Goal: Task Accomplishment & Management: Use online tool/utility

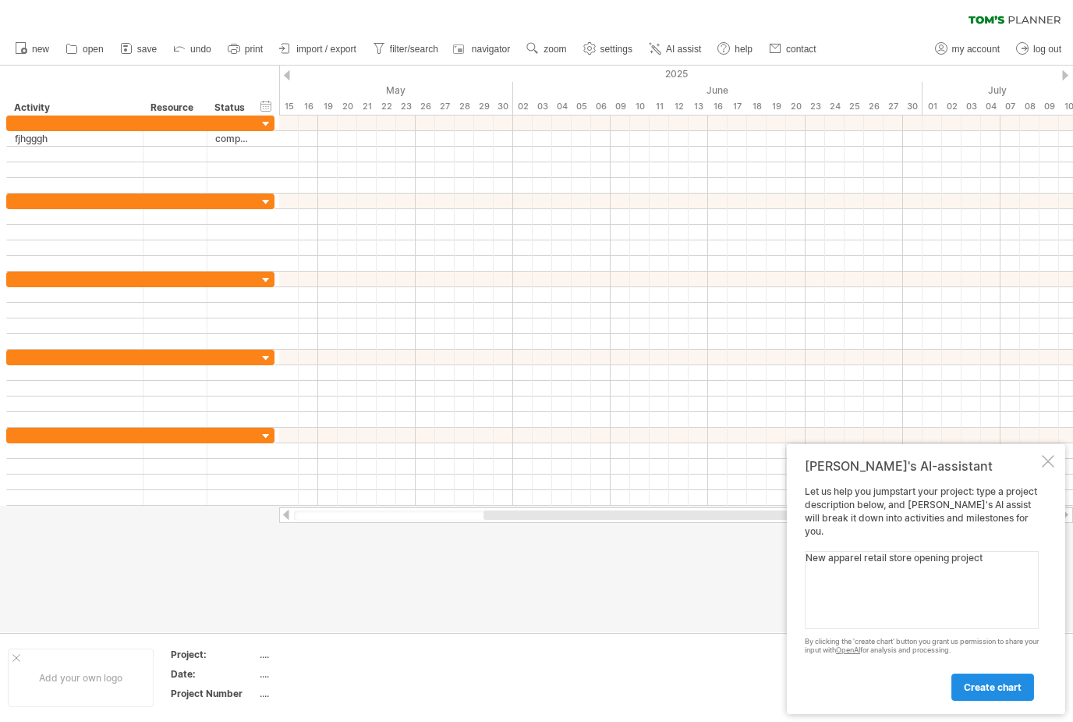
type textarea "New apparel retail store opening project"
click at [994, 700] on link "create chart" at bounding box center [993, 686] width 83 height 27
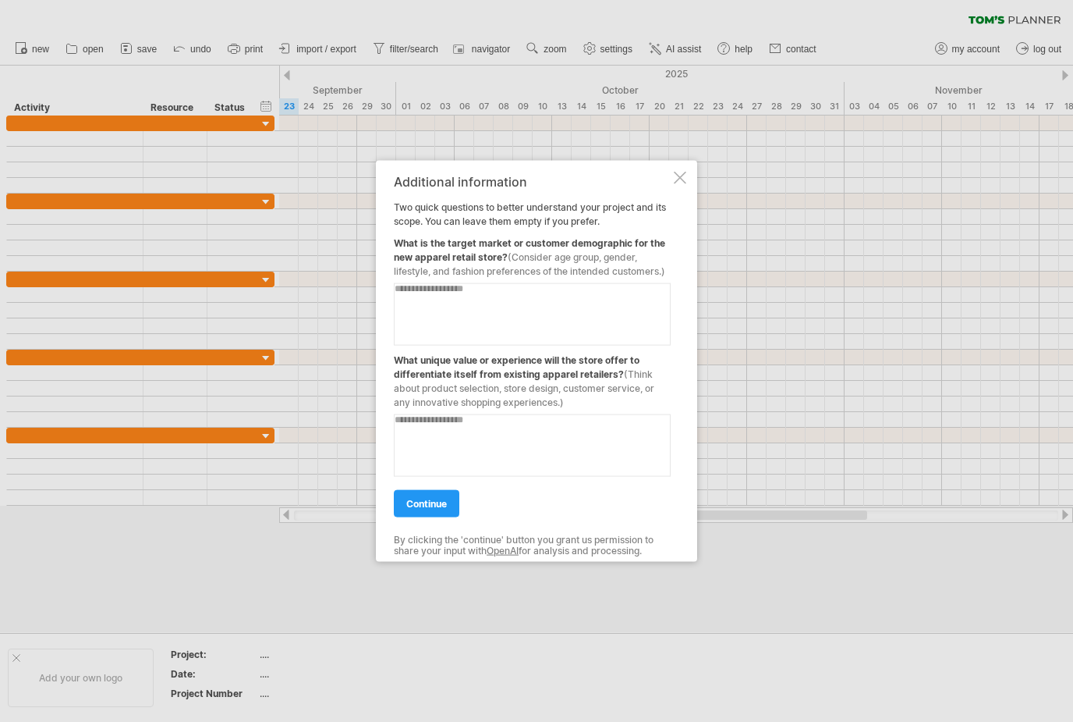
click at [516, 299] on textarea at bounding box center [532, 313] width 277 height 62
type textarea "**********"
click at [506, 460] on textarea at bounding box center [532, 444] width 277 height 62
type textarea "**********"
click at [433, 506] on span "continue" at bounding box center [426, 503] width 41 height 12
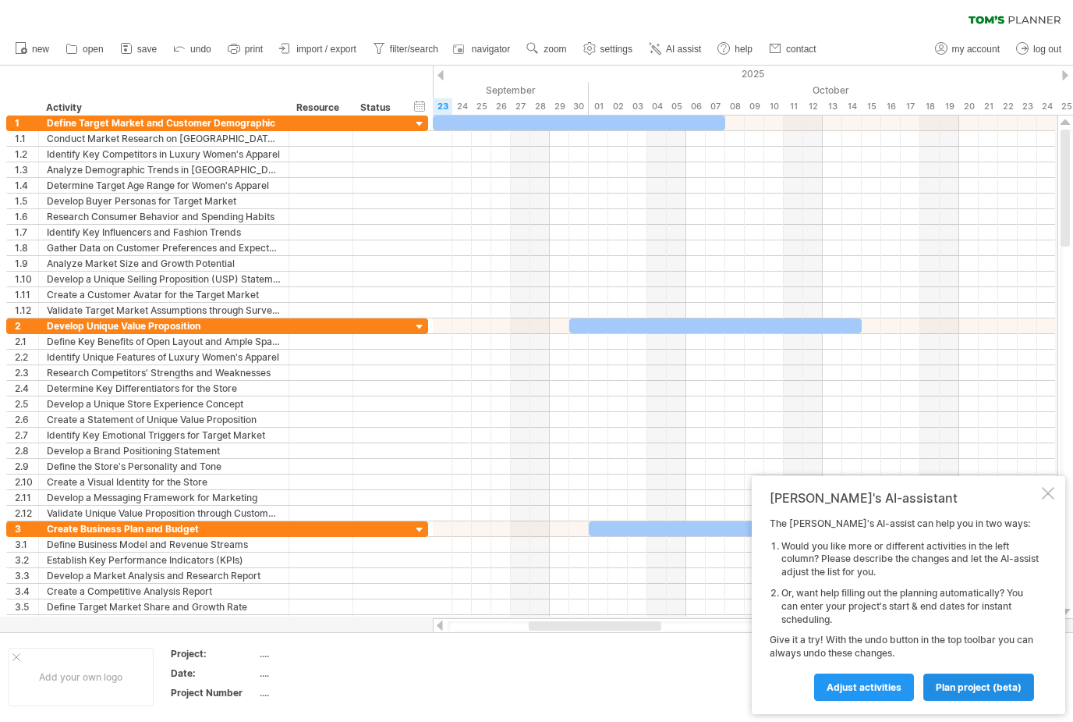
click at [972, 690] on span "plan project (beta)" at bounding box center [979, 687] width 86 height 12
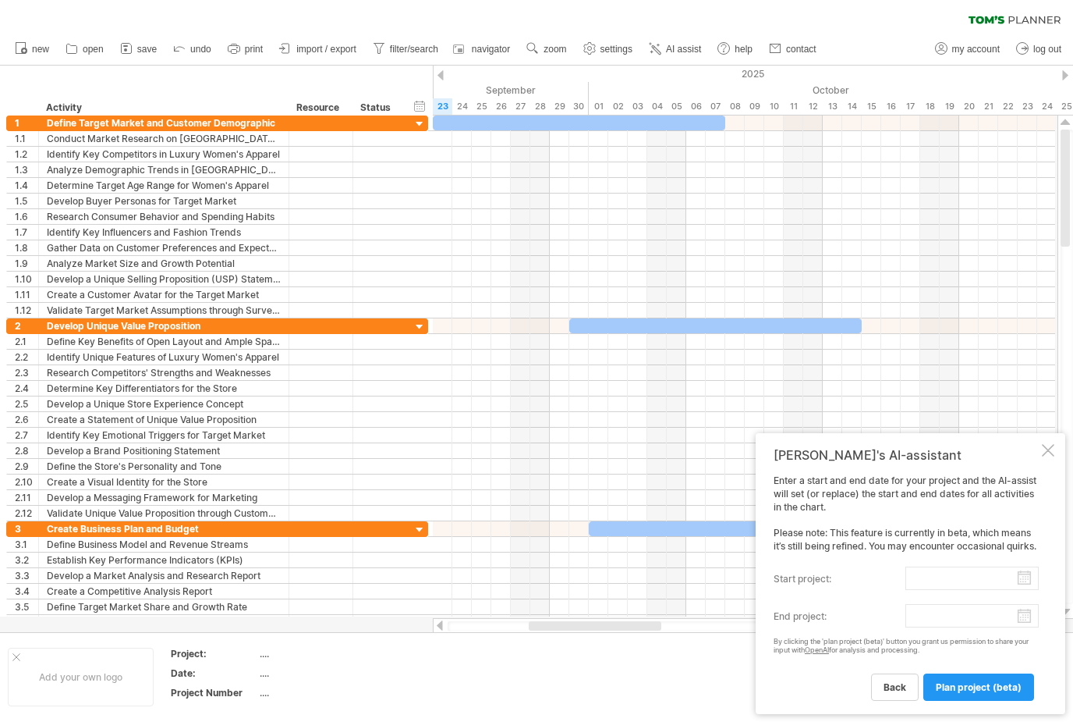
click at [1026, 576] on input "start project:" at bounding box center [972, 577] width 133 height 23
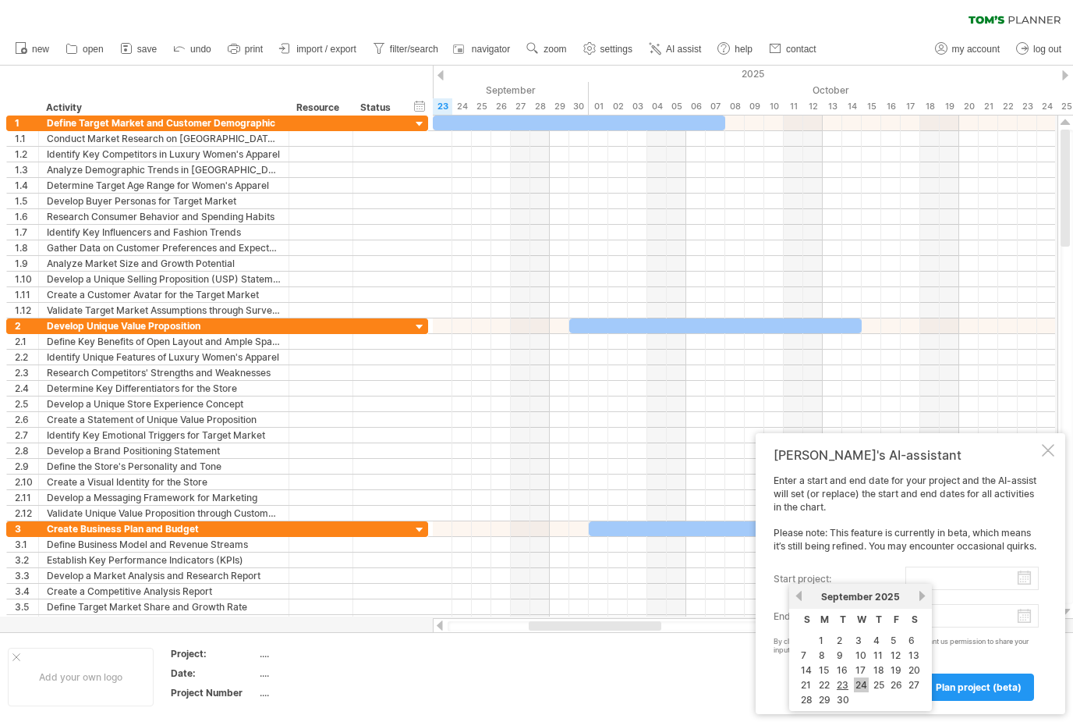
click at [860, 685] on link "24" at bounding box center [861, 684] width 15 height 15
type input "********"
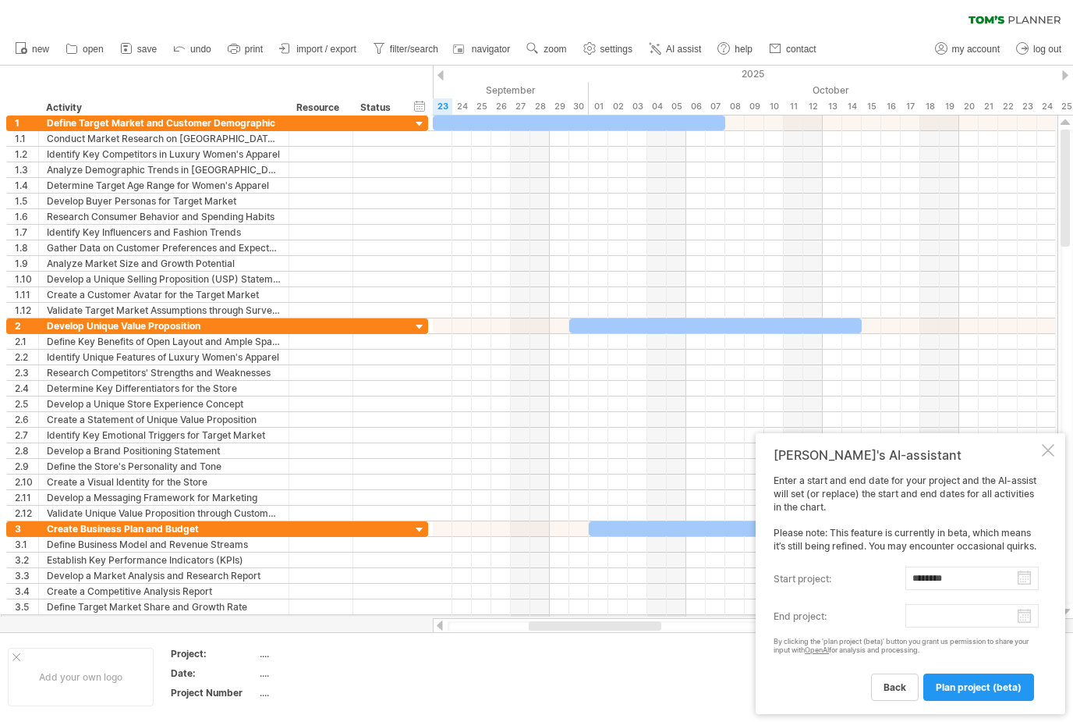
click at [1030, 615] on body "progress(100%) Trying to reach [DOMAIN_NAME] Connected again... 0% clear filter…" at bounding box center [536, 362] width 1073 height 725
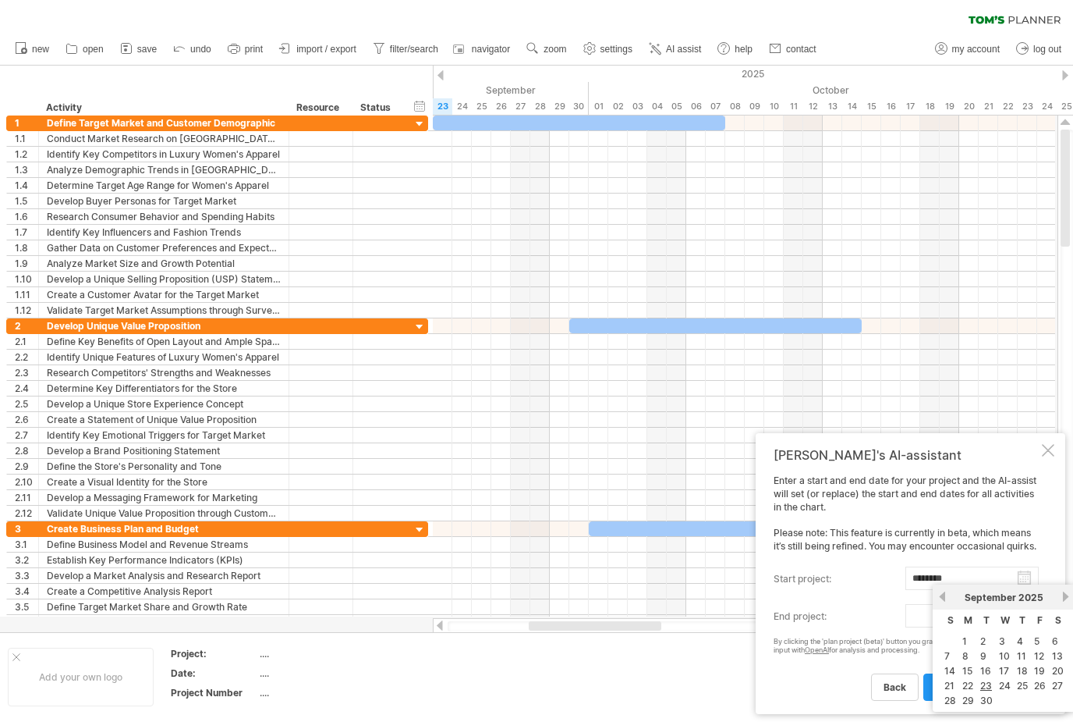
click at [1063, 593] on link "next" at bounding box center [1066, 597] width 12 height 12
click at [1072, 589] on div "previous next [DATE]" at bounding box center [1004, 596] width 143 height 25
click at [1070, 596] on link "next" at bounding box center [1066, 597] width 12 height 12
click at [1008, 698] on link "31" at bounding box center [1005, 700] width 14 height 15
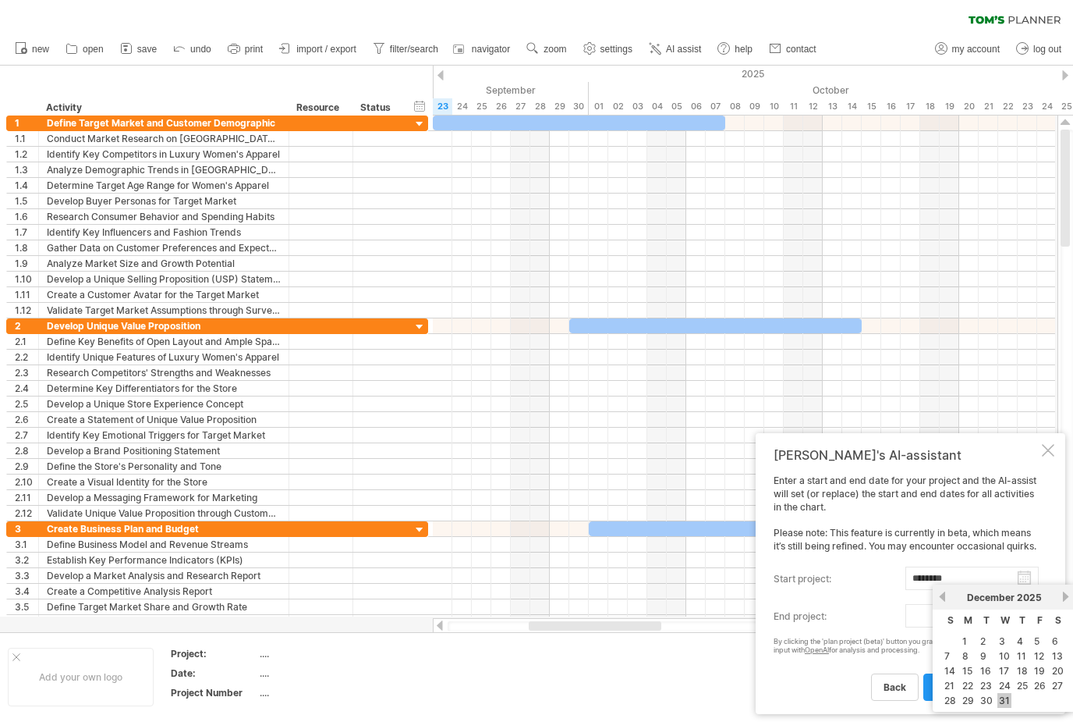
type input "********"
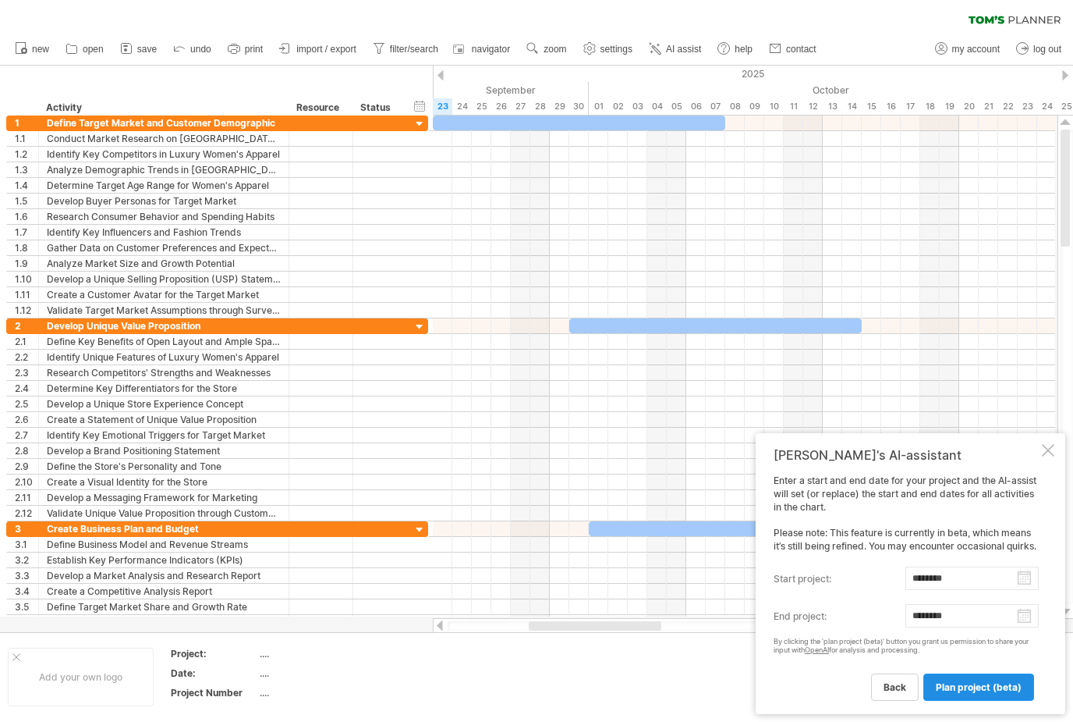
click at [963, 694] on link "plan project (beta)" at bounding box center [979, 686] width 111 height 27
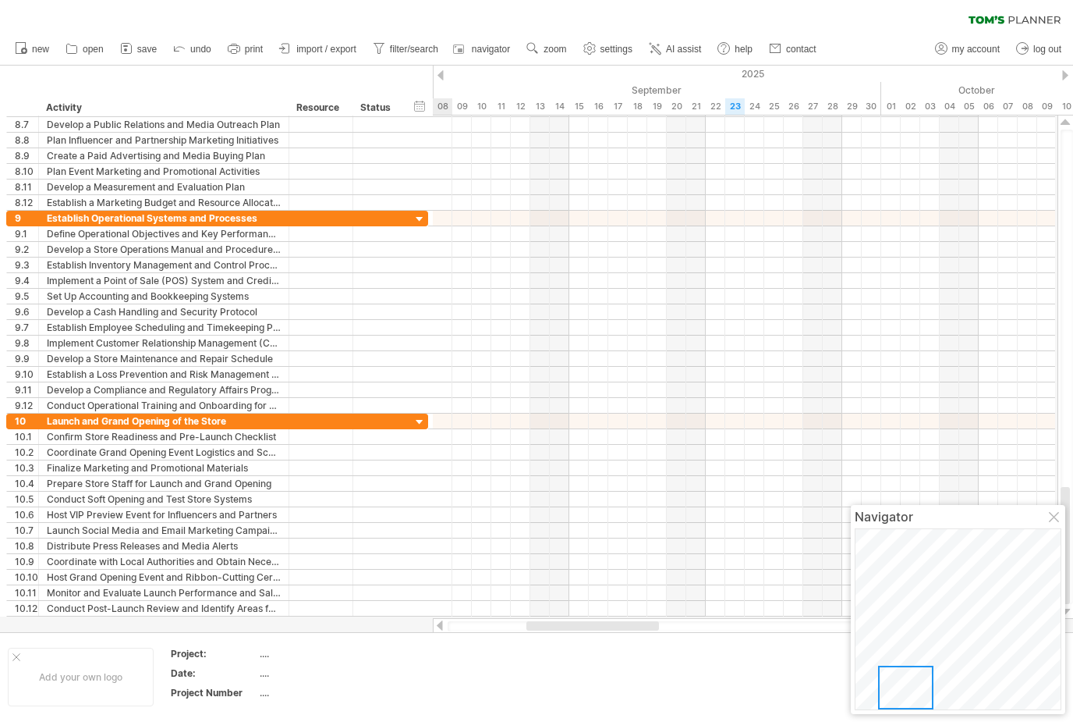
click at [1058, 520] on div at bounding box center [1055, 518] width 12 height 12
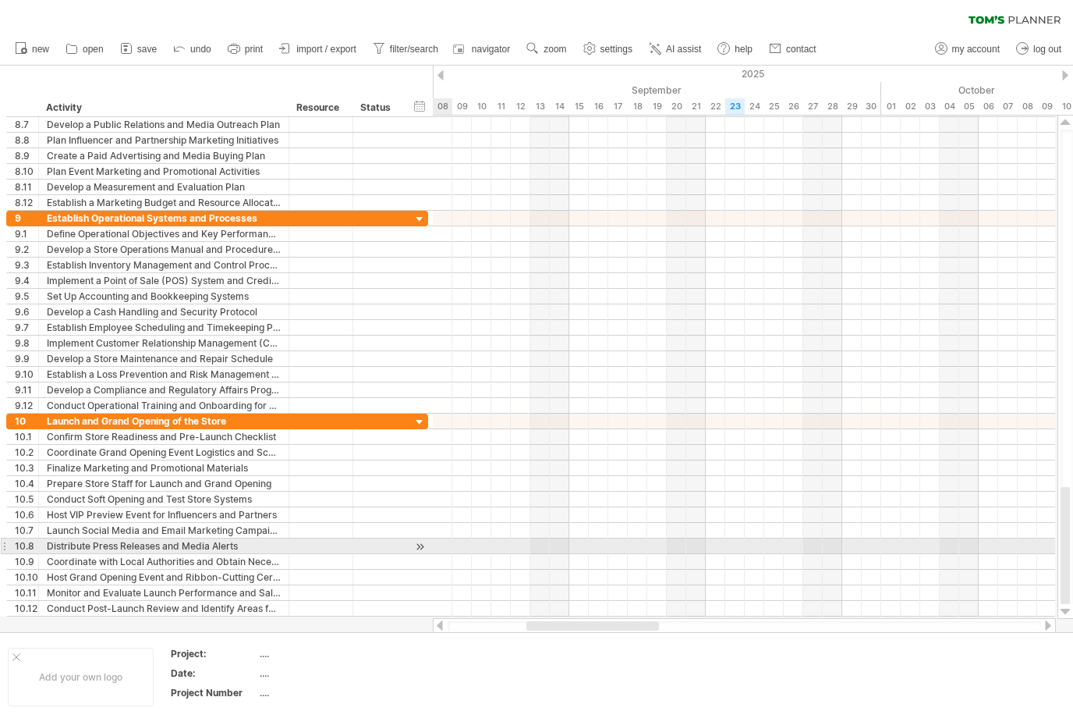
click at [1069, 546] on div at bounding box center [1065, 545] width 9 height 117
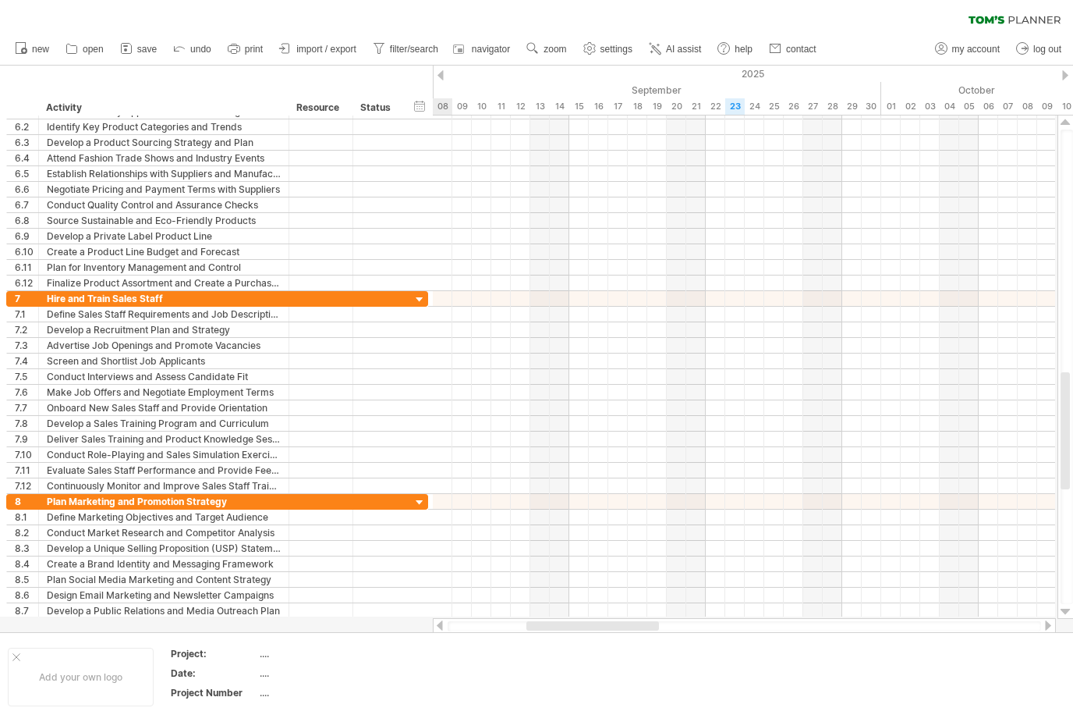
click at [460, 289] on div at bounding box center [744, 283] width 623 height 16
click at [491, 294] on div at bounding box center [744, 299] width 623 height 16
click at [498, 304] on div at bounding box center [744, 299] width 623 height 16
click at [492, 304] on div at bounding box center [744, 299] width 623 height 16
click at [484, 101] on div "10" at bounding box center [482, 106] width 20 height 16
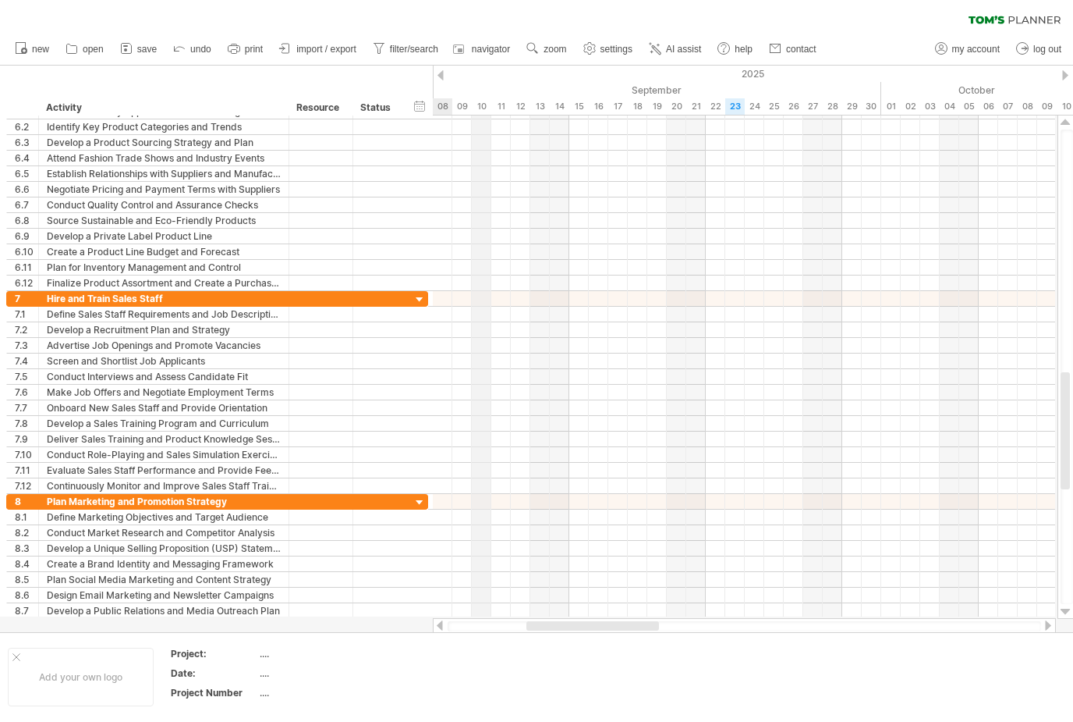
click at [488, 104] on div "10" at bounding box center [482, 106] width 20 height 16
click at [1065, 485] on div at bounding box center [1065, 430] width 9 height 117
